Goal: Information Seeking & Learning: Learn about a topic

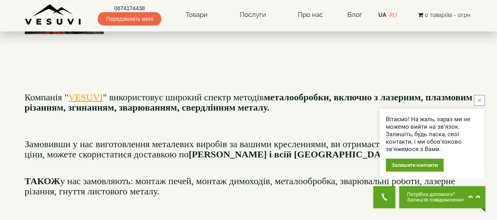
scroll to position [744, 0]
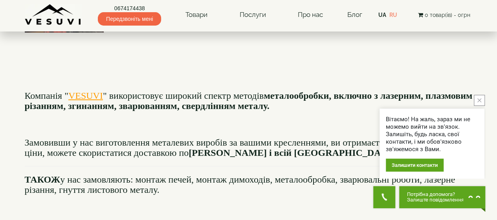
click at [479, 100] on icon "close button" at bounding box center [480, 100] width 4 height 4
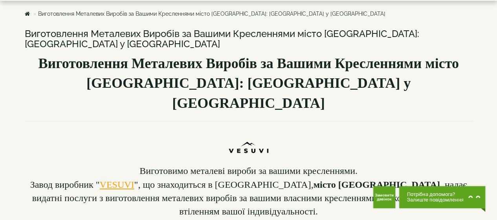
scroll to position [0, 0]
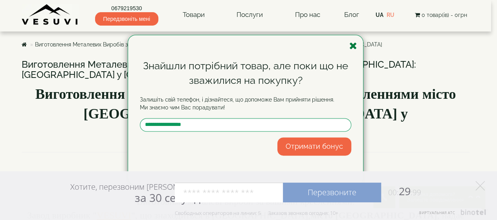
click at [353, 48] on icon "button" at bounding box center [354, 46] width 8 height 10
